Goal: Task Accomplishment & Management: Manage account settings

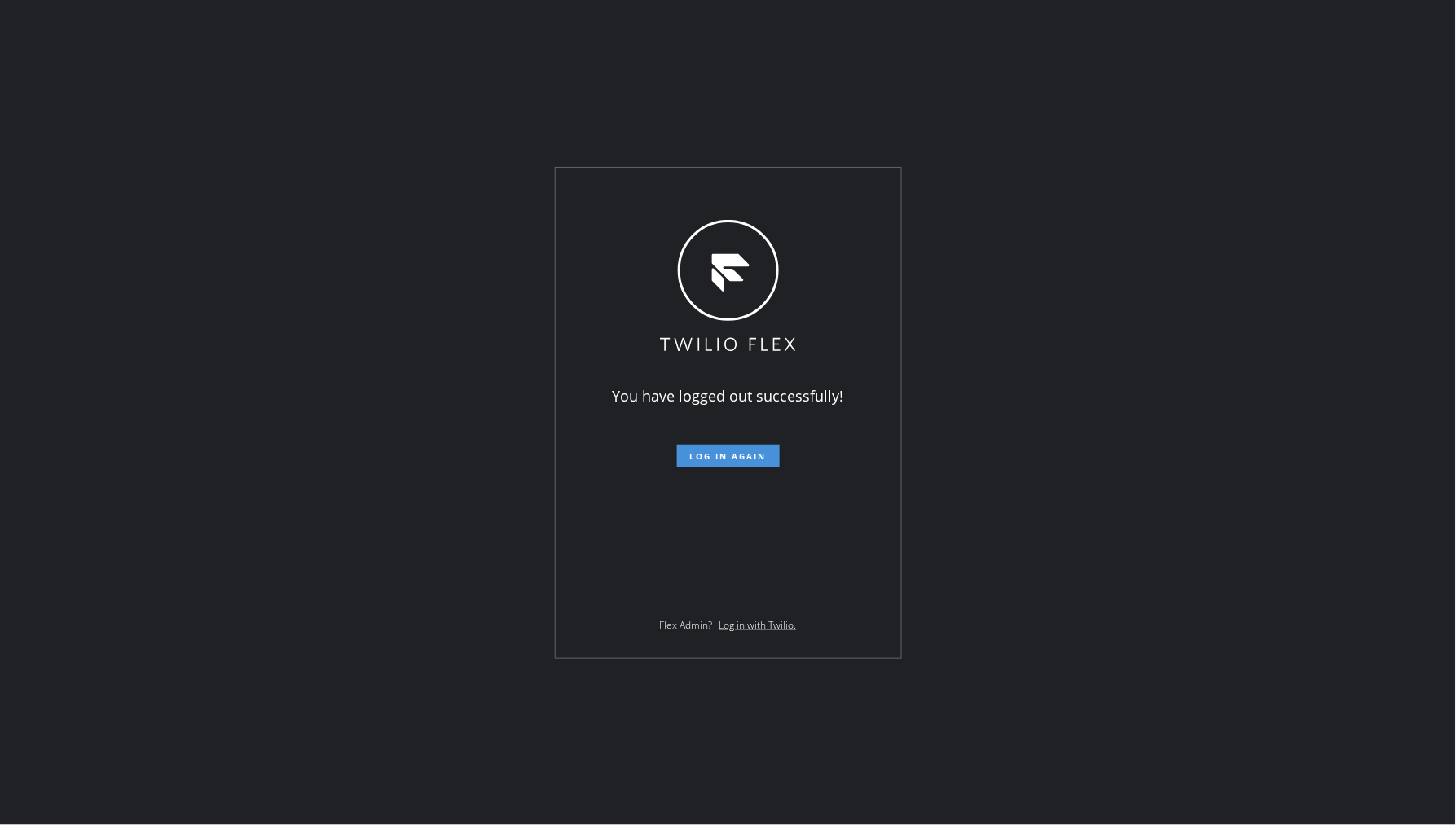
click at [745, 453] on span "Log in again" at bounding box center [729, 456] width 76 height 12
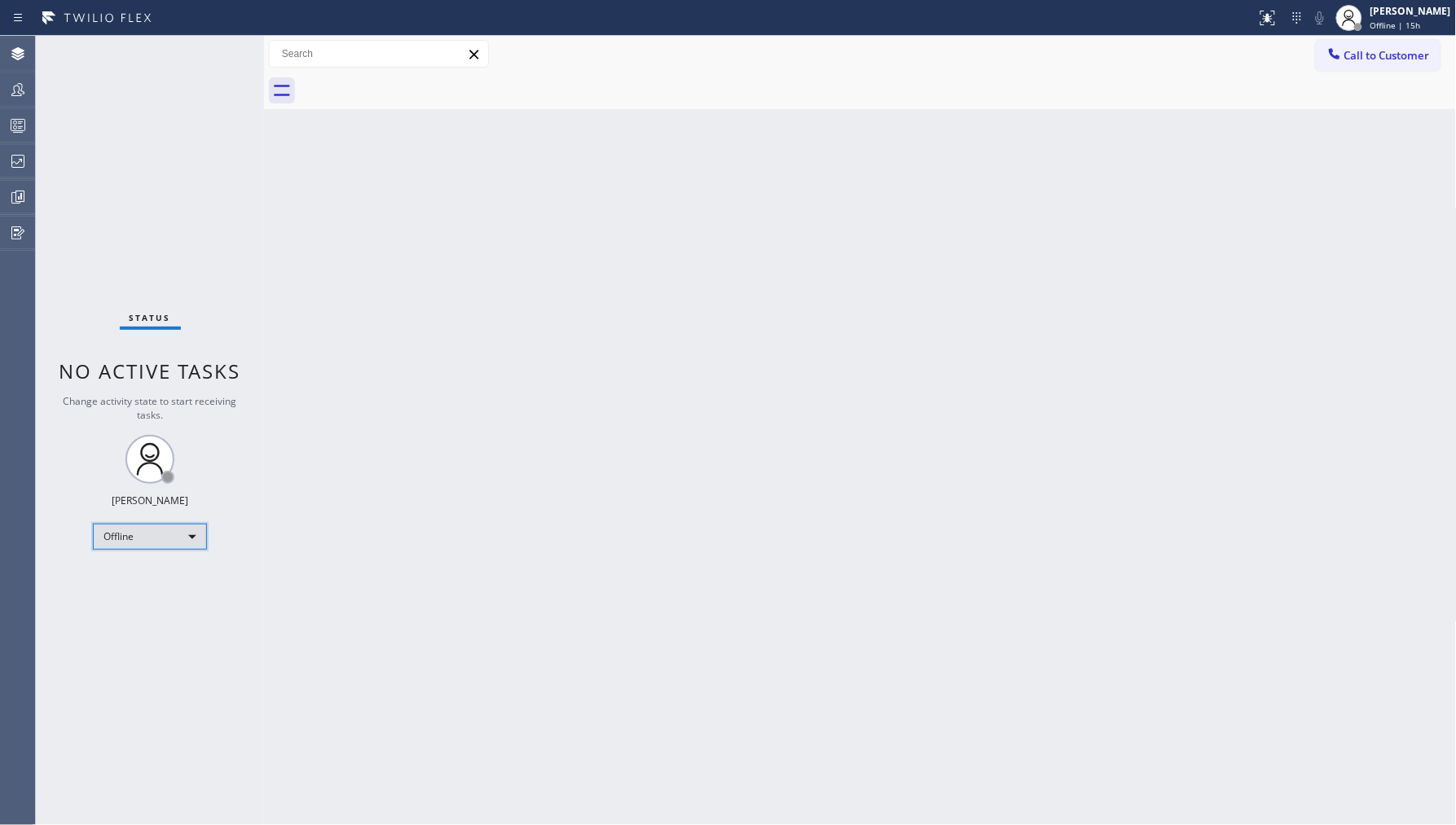
click at [194, 532] on div "Offline" at bounding box center [150, 537] width 114 height 26
click at [173, 603] on li "Unavailable" at bounding box center [149, 600] width 111 height 20
click at [14, 80] on icon at bounding box center [18, 90] width 20 height 20
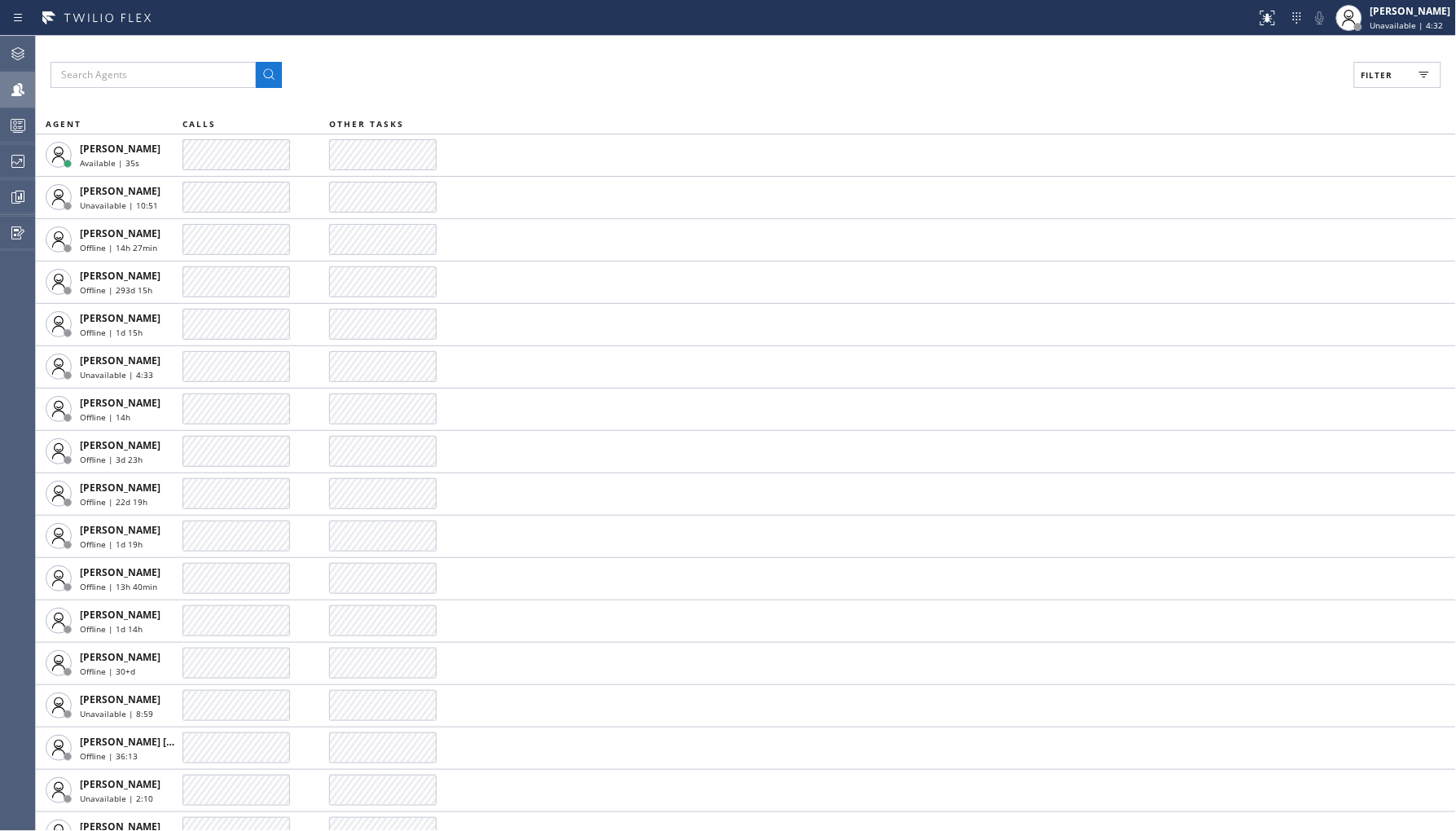
click at [1389, 65] on button "Filter" at bounding box center [1398, 75] width 87 height 26
click at [1256, 214] on label "Unavailable" at bounding box center [1336, 219] width 214 height 14
click at [1229, 214] on input "Unavailable" at bounding box center [1219, 219] width 20 height 20
checkbox input "true"
drag, startPoint x: 1369, startPoint y: 86, endPoint x: 1350, endPoint y: 115, distance: 34.7
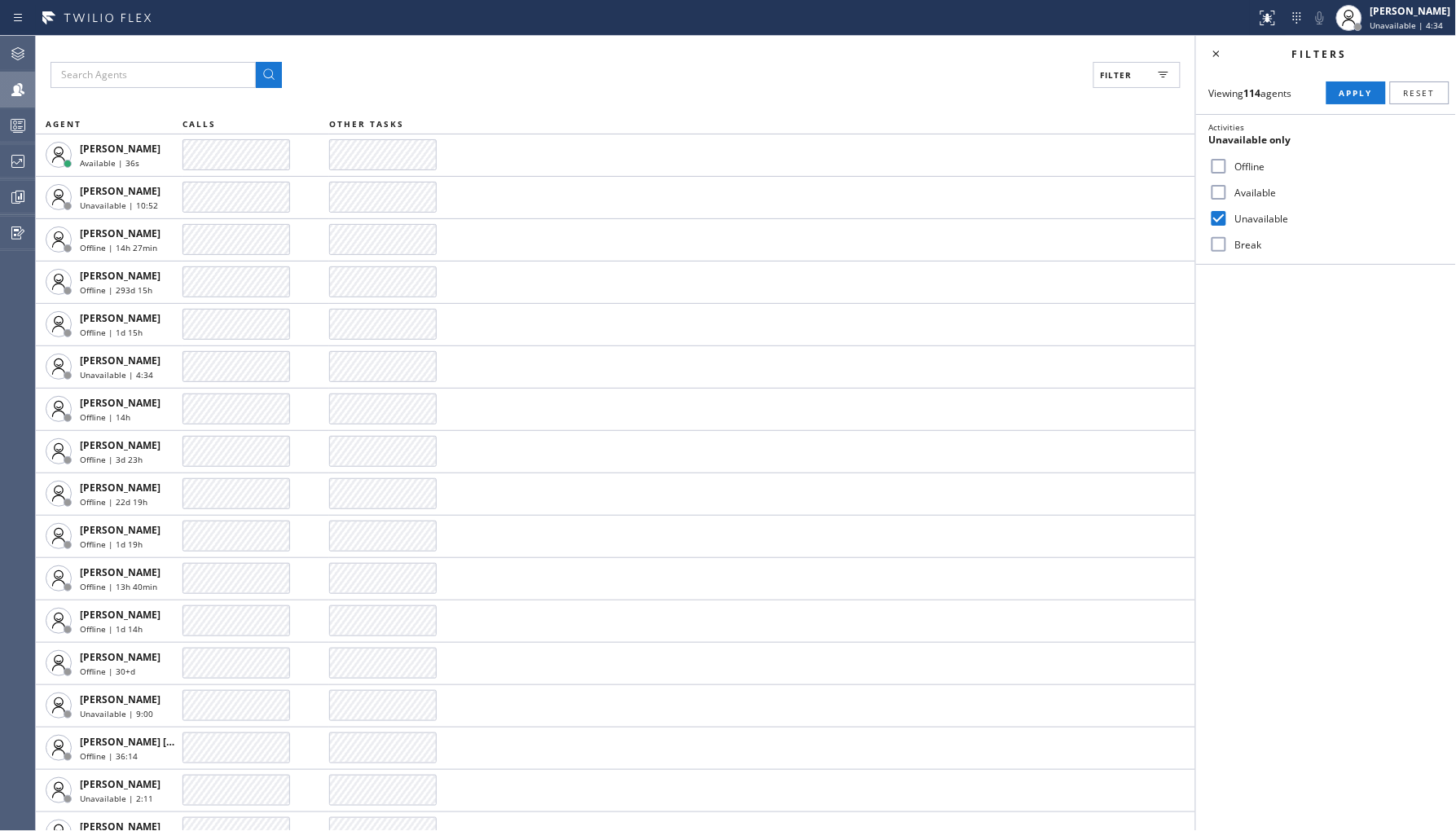
click at [1369, 88] on span "Apply" at bounding box center [1356, 93] width 33 height 12
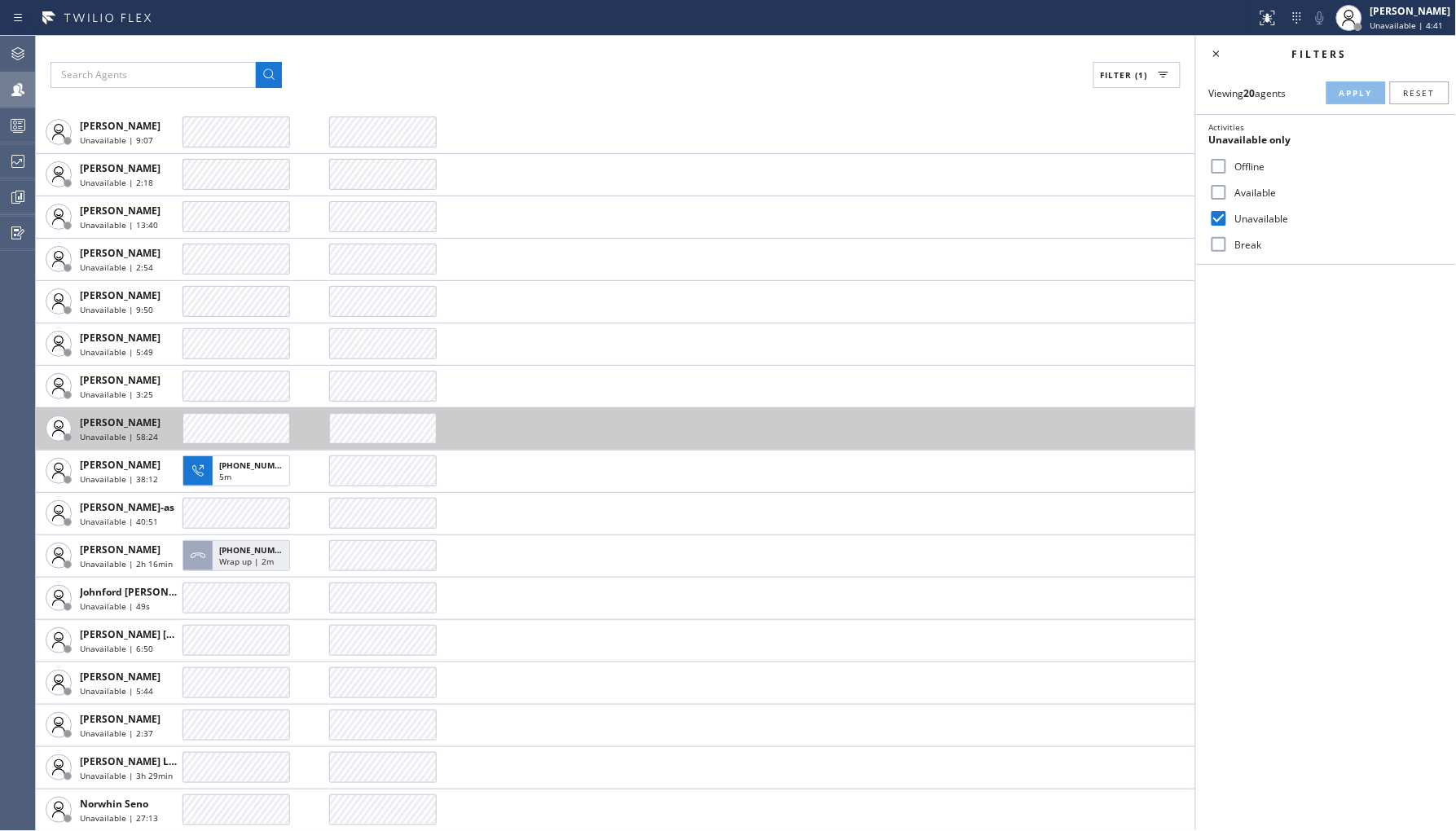
scroll to position [150, 0]
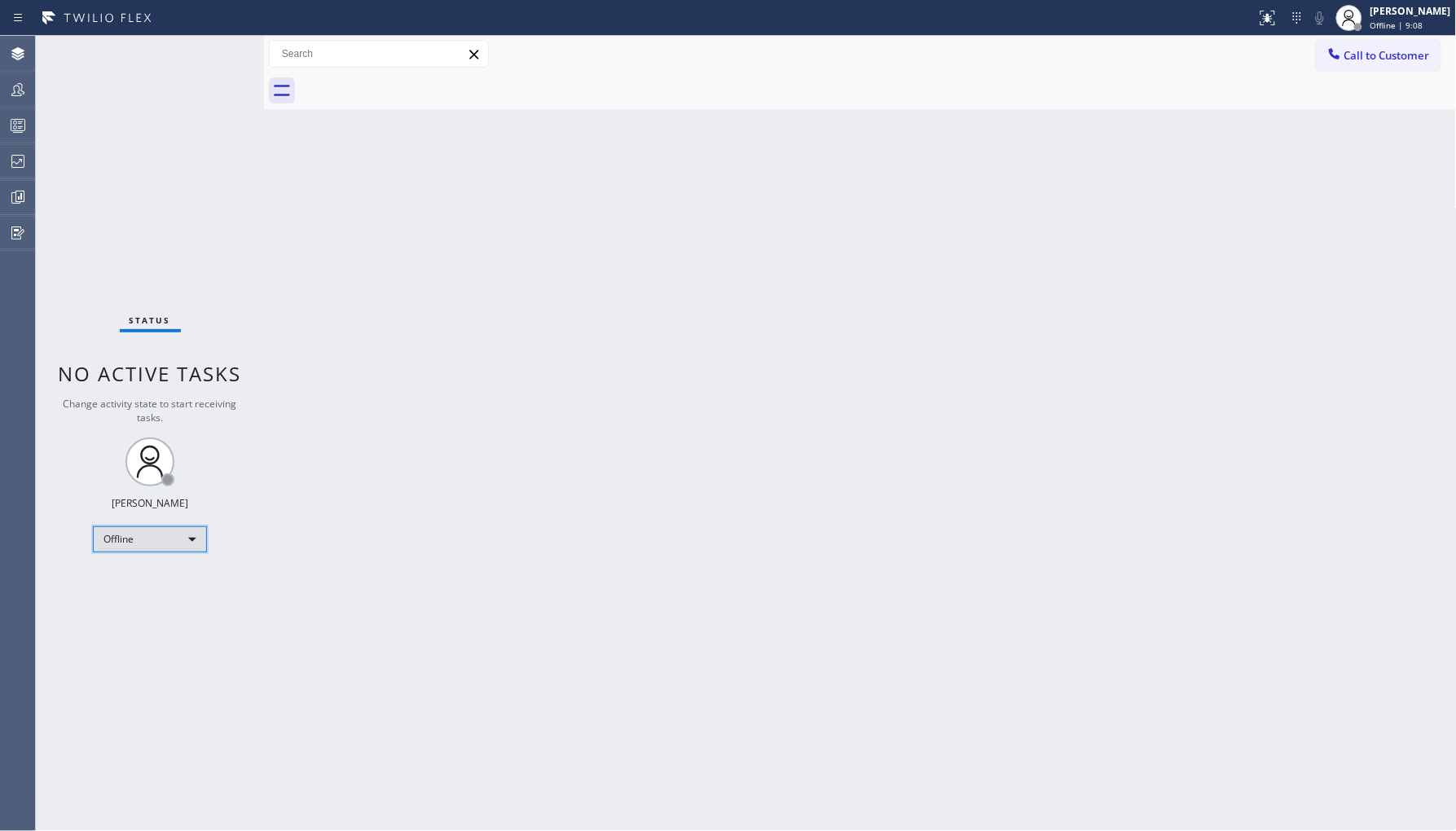
click at [180, 540] on div "Offline" at bounding box center [150, 538] width 114 height 26
click at [156, 607] on li "Unavailable" at bounding box center [149, 602] width 111 height 20
